Goal: Find specific page/section: Find specific page/section

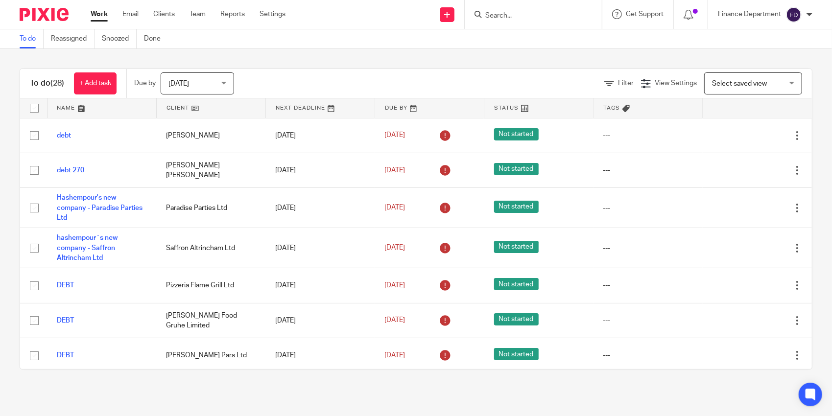
click at [557, 18] on input "Search" at bounding box center [529, 16] width 88 height 9
type input "meyli"
click at [534, 39] on link at bounding box center [566, 42] width 166 height 23
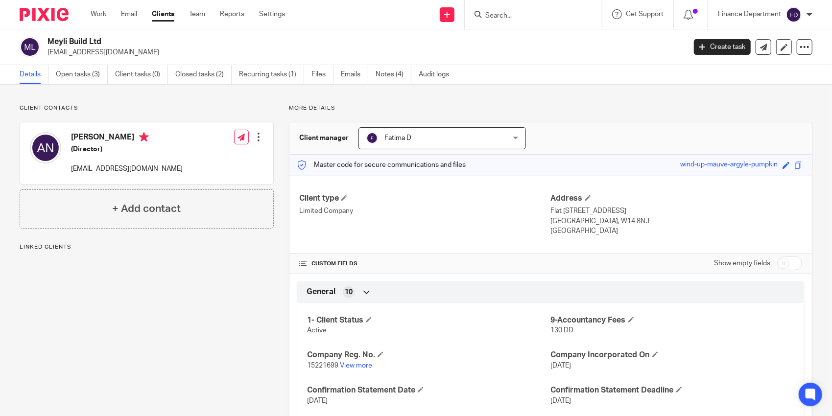
click at [97, 136] on h4 "[PERSON_NAME]" at bounding box center [127, 138] width 112 height 12
copy h4 "[PERSON_NAME]"
